Goal: Task Accomplishment & Management: Manage account settings

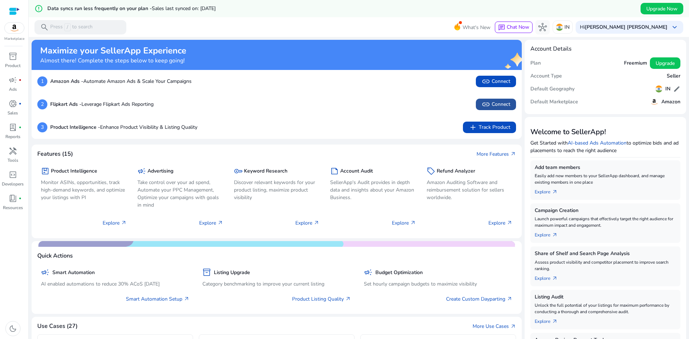
click at [501, 104] on span "link Connect" at bounding box center [495, 104] width 29 height 9
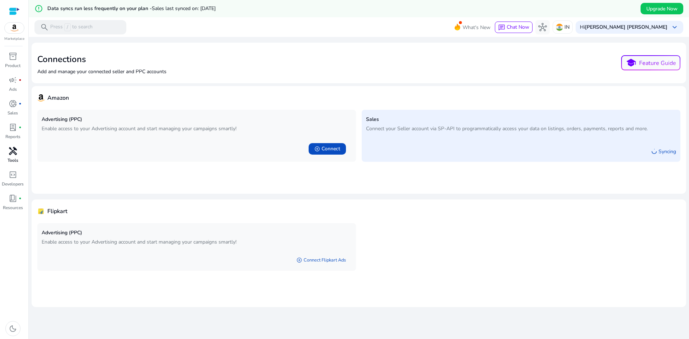
click at [16, 153] on span "handyman" at bounding box center [13, 151] width 9 height 9
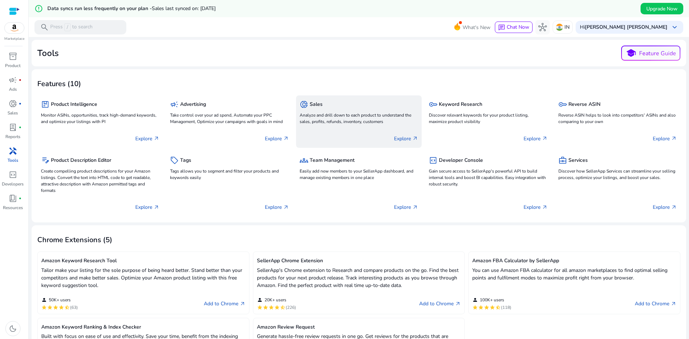
click at [377, 119] on p "Analyze and drill down to each product to understand the sales, profits, refund…" at bounding box center [359, 118] width 118 height 13
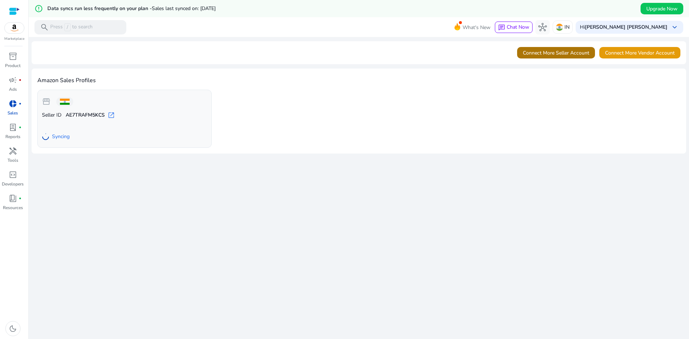
click at [563, 51] on span "Connect More Seller Account" at bounding box center [556, 53] width 66 height 8
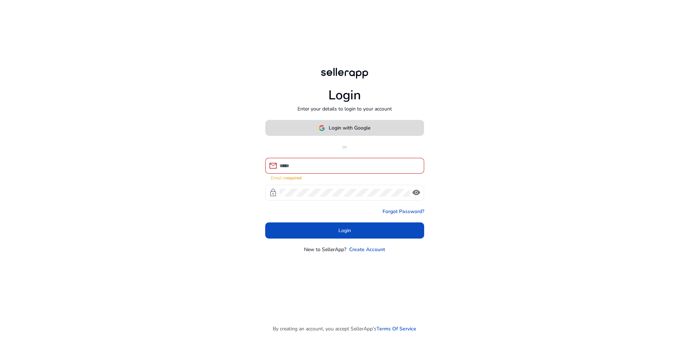
click at [360, 132] on span "Login with Google" at bounding box center [350, 128] width 42 height 8
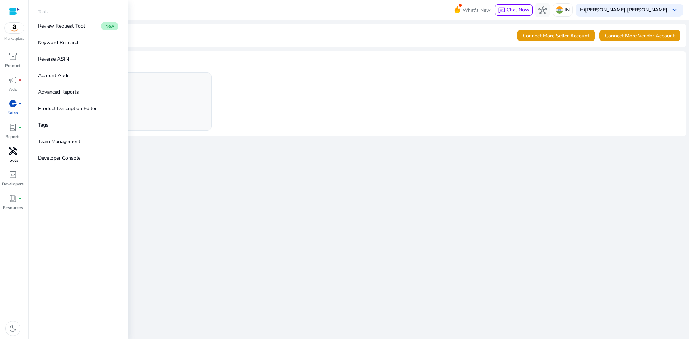
click at [14, 151] on span "handyman" at bounding box center [13, 151] width 9 height 9
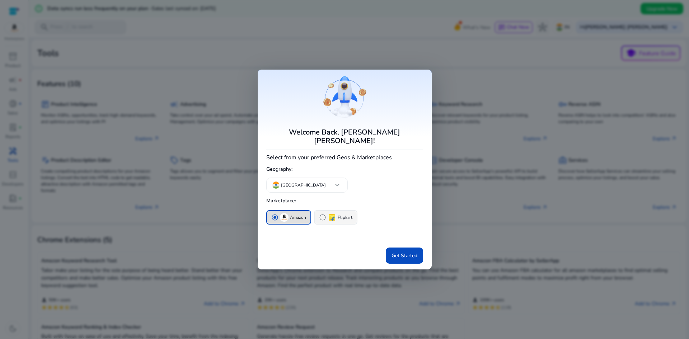
click at [339, 217] on div "radio_button_unchecked Flipkart" at bounding box center [335, 217] width 33 height 9
click at [402, 252] on span "Get Started" at bounding box center [404, 256] width 26 height 8
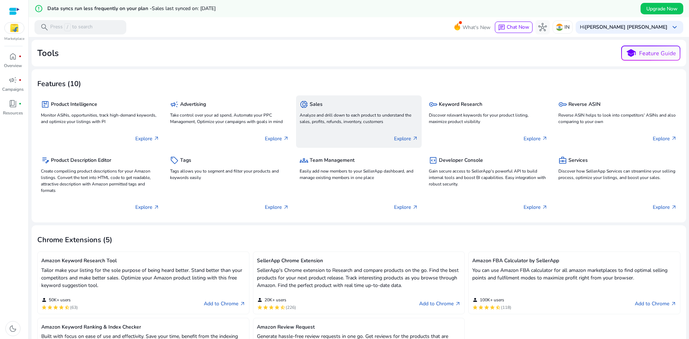
click at [346, 125] on div "donut_small Sales Analyze and drill down to each product to understand the sale…" at bounding box center [359, 112] width 118 height 27
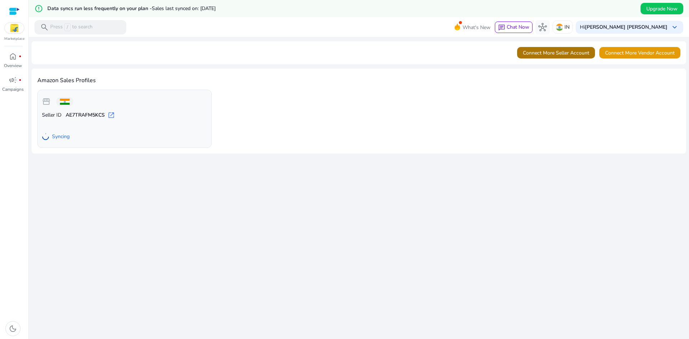
click at [557, 58] on span at bounding box center [556, 52] width 78 height 17
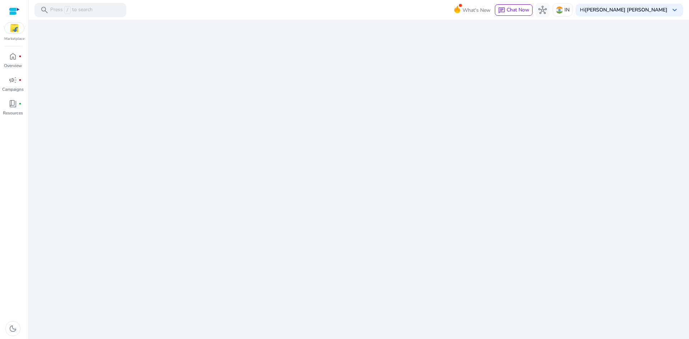
click at [6, 26] on img at bounding box center [14, 28] width 19 height 11
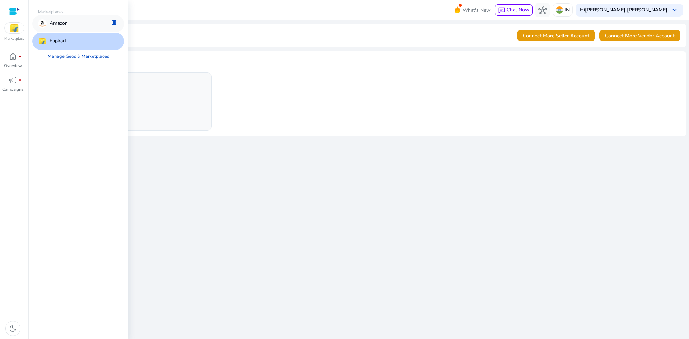
click at [48, 23] on div "Amazon" at bounding box center [53, 23] width 30 height 9
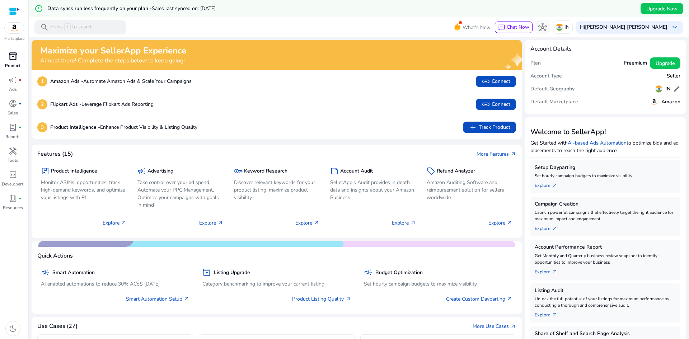
click at [13, 61] on span "inventory_2" at bounding box center [13, 56] width 9 height 9
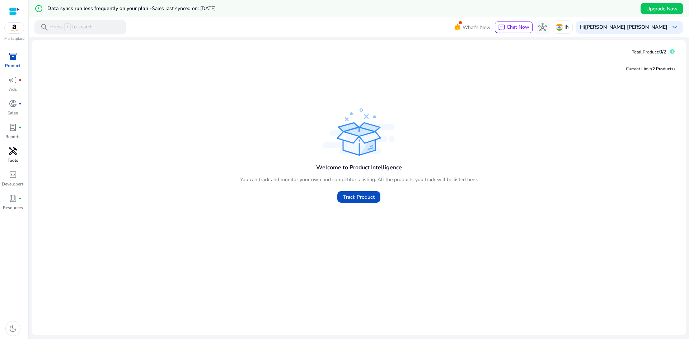
click at [14, 154] on span "handyman" at bounding box center [13, 151] width 9 height 9
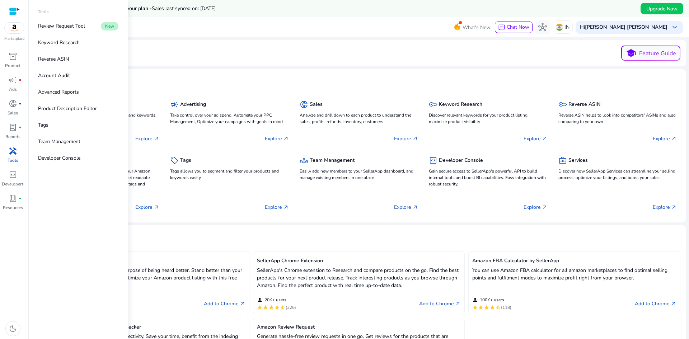
click at [9, 155] on span "handyman" at bounding box center [13, 151] width 9 height 9
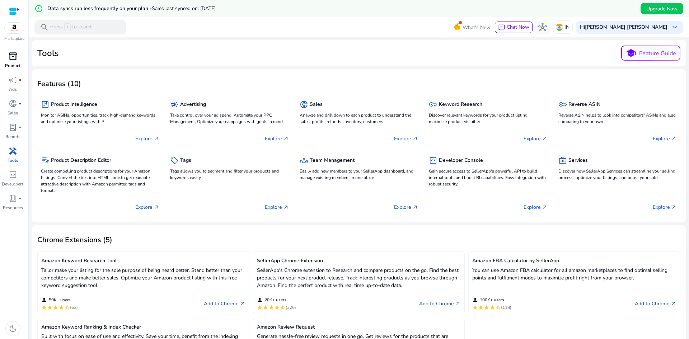
click at [13, 59] on span "inventory_2" at bounding box center [13, 56] width 9 height 9
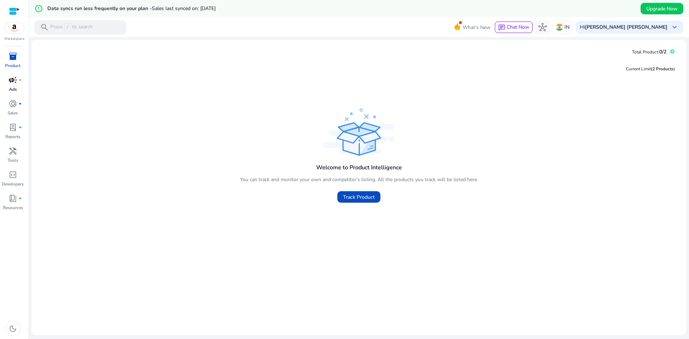
click at [11, 78] on span "campaign" at bounding box center [13, 80] width 9 height 9
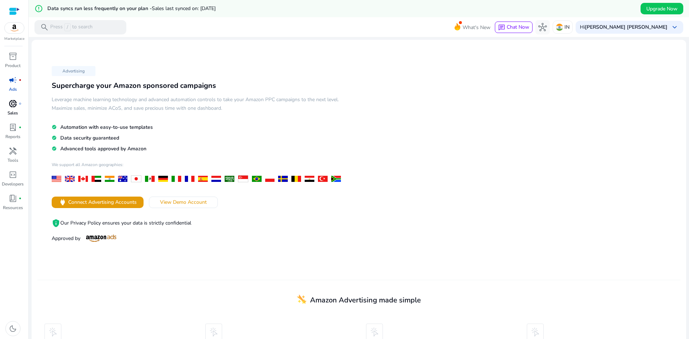
click at [16, 105] on span "donut_small" at bounding box center [13, 103] width 9 height 9
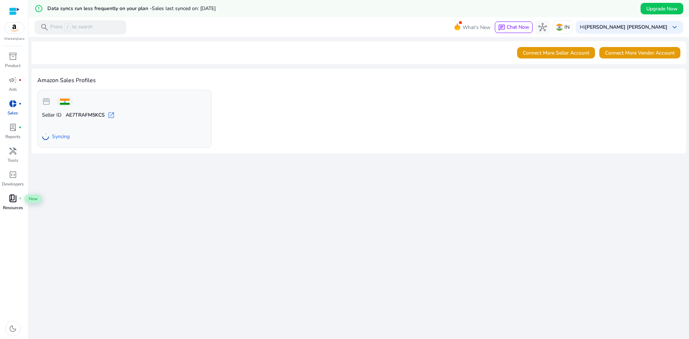
click at [16, 202] on span "book_4" at bounding box center [13, 198] width 9 height 9
click at [18, 203] on div "book_4 fiber_manual_record" at bounding box center [13, 198] width 20 height 11
click at [19, 156] on div "handyman" at bounding box center [13, 150] width 20 height 11
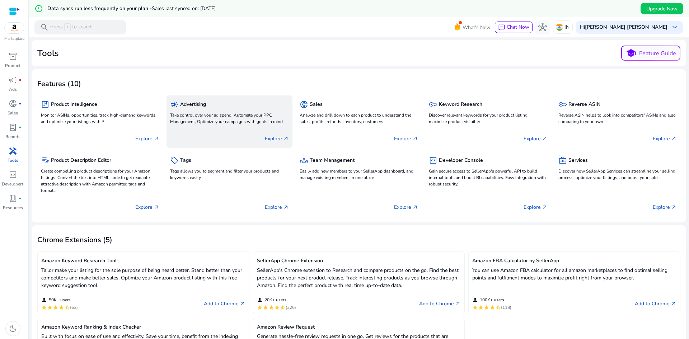
click at [261, 129] on div "Explore arrow_outward" at bounding box center [229, 136] width 118 height 18
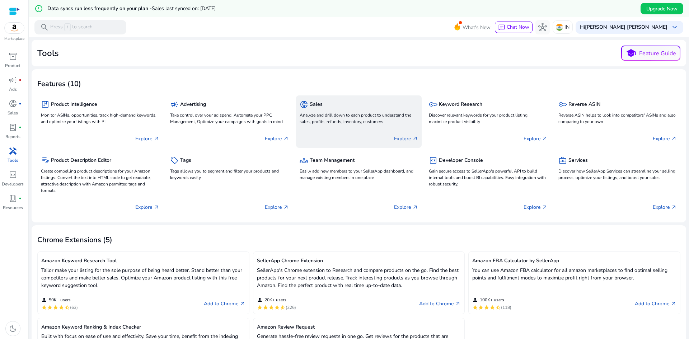
click at [344, 130] on div "Explore arrow_outward" at bounding box center [359, 136] width 118 height 18
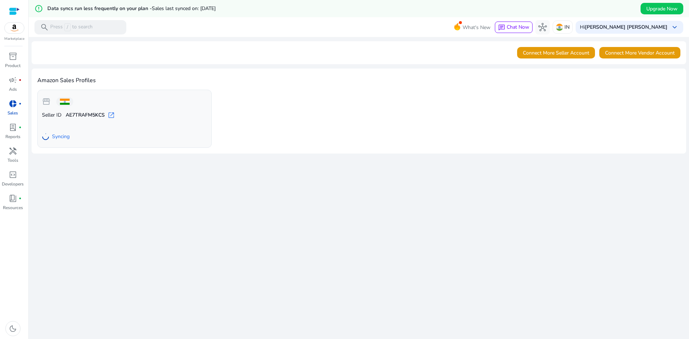
click at [519, 158] on div "We are getting things ready for you... Connect More Seller Account Connect More…" at bounding box center [359, 196] width 654 height 319
